Goal: Use online tool/utility: Utilize a website feature to perform a specific function

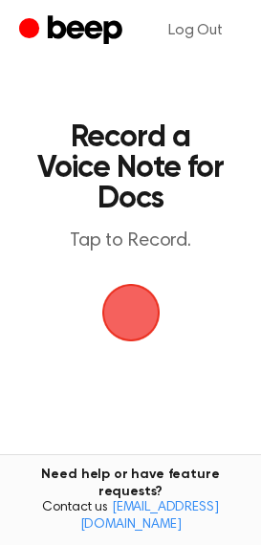
click at [130, 319] on span "button" at bounding box center [130, 313] width 58 height 58
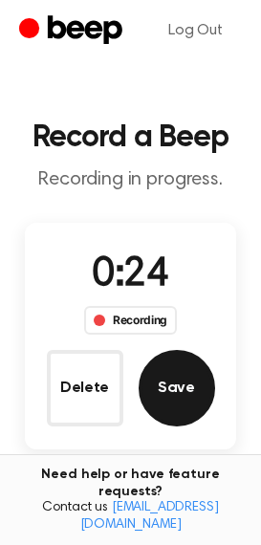
click at [174, 392] on button "Save" at bounding box center [177, 388] width 76 height 76
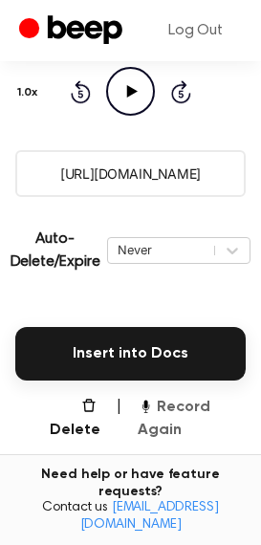
scroll to position [287, 0]
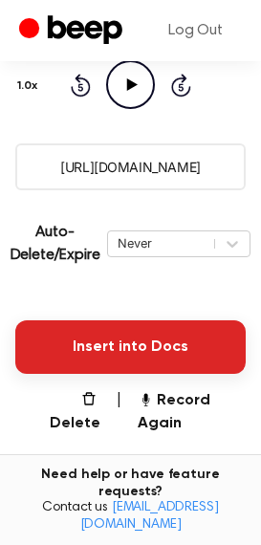
click at [133, 357] on button "Insert into Docs" at bounding box center [130, 347] width 230 height 54
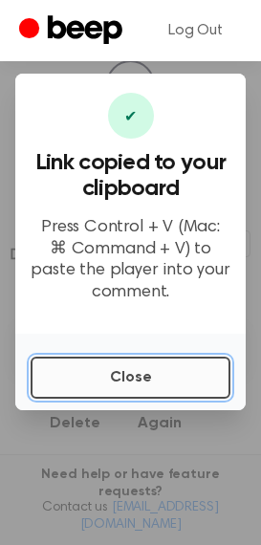
click at [162, 381] on button "Close" at bounding box center [131, 377] width 200 height 42
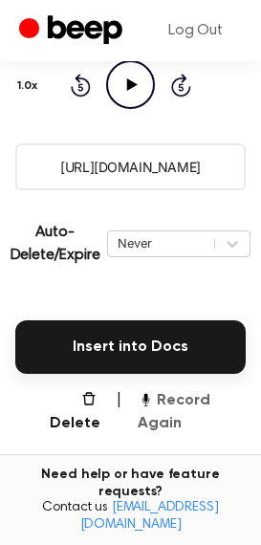
click at [176, 398] on button "Record Again" at bounding box center [192, 412] width 108 height 46
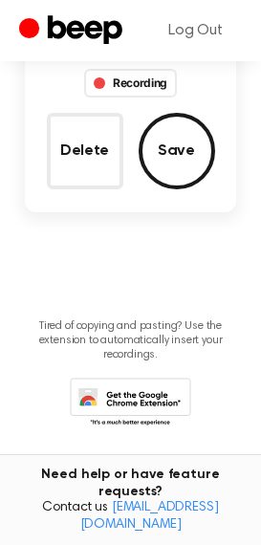
scroll to position [14, 0]
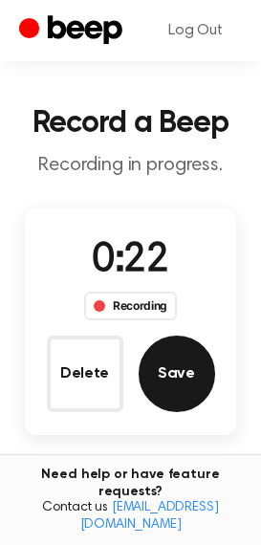
click at [175, 382] on button "Save" at bounding box center [177, 373] width 76 height 76
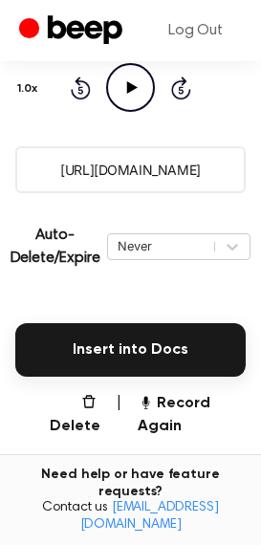
scroll to position [287, 0]
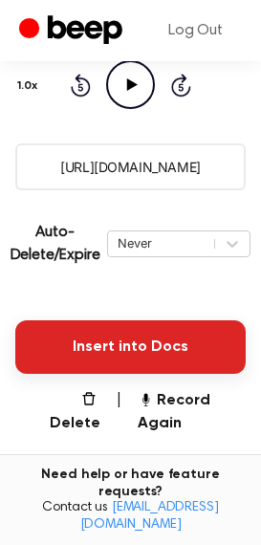
click at [93, 352] on button "Insert into Docs" at bounding box center [130, 347] width 230 height 54
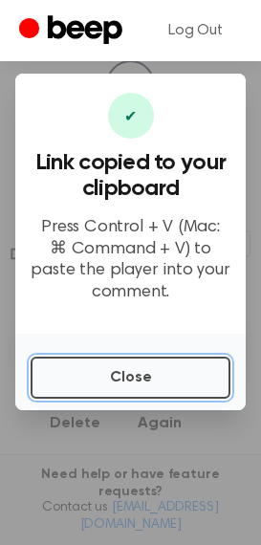
click at [132, 386] on button "Close" at bounding box center [131, 377] width 200 height 42
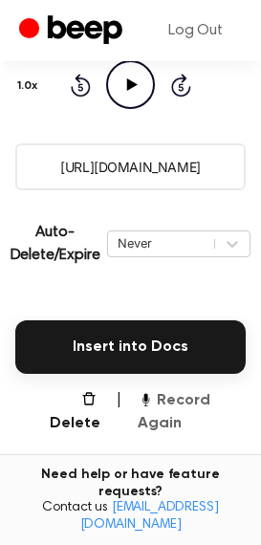
click at [187, 405] on button "Record Again" at bounding box center [192, 412] width 108 height 46
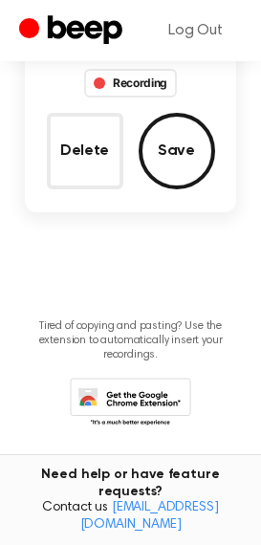
scroll to position [14, 0]
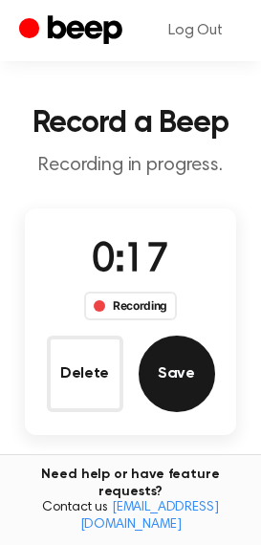
click at [195, 379] on button "Save" at bounding box center [177, 373] width 76 height 76
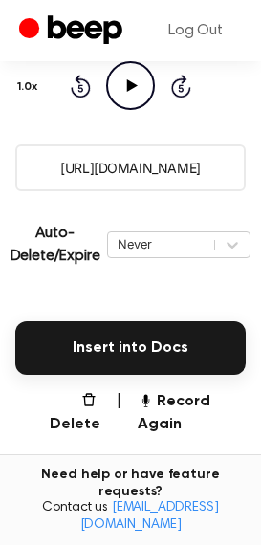
scroll to position [287, 0]
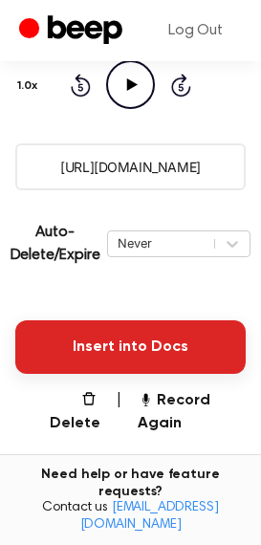
click at [115, 353] on button "Insert into Docs" at bounding box center [130, 347] width 230 height 54
